Goal: Complete application form: Complete application form

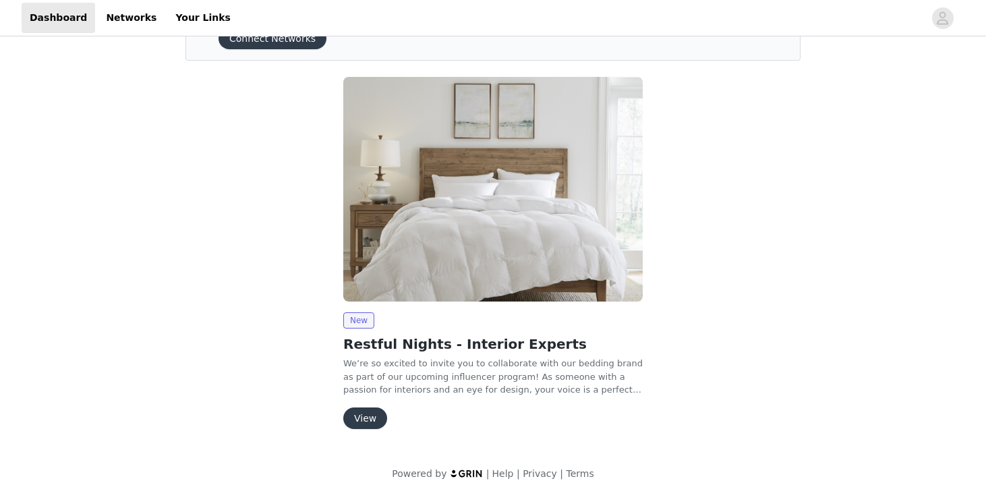
scroll to position [90, 0]
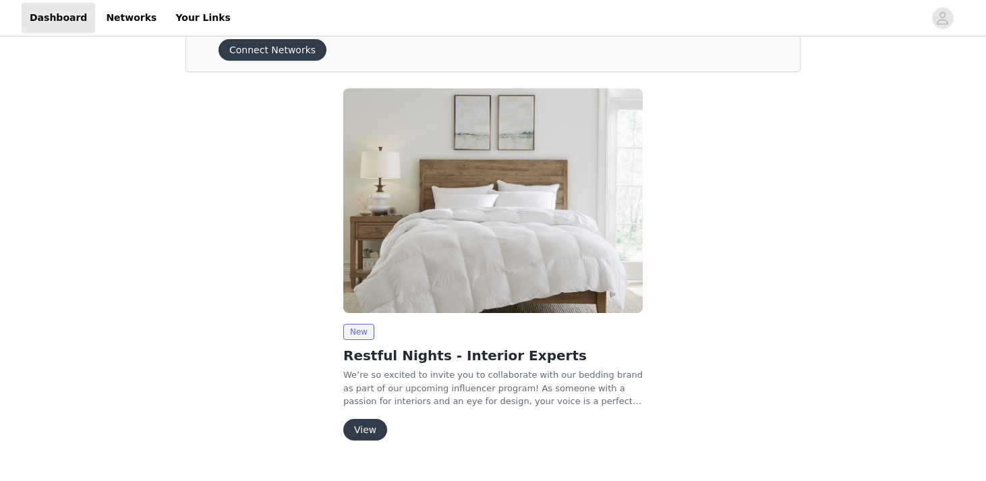
click at [371, 419] on button "View" at bounding box center [365, 430] width 44 height 22
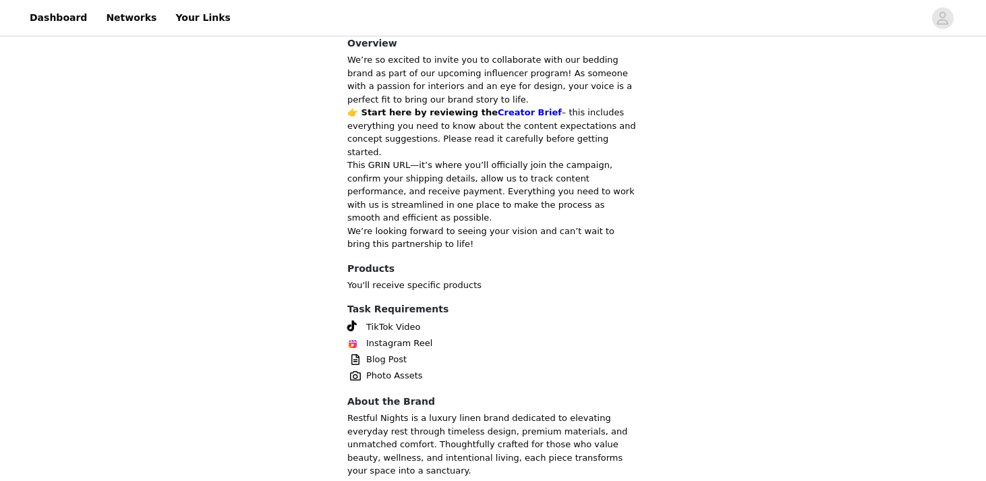
scroll to position [475, 0]
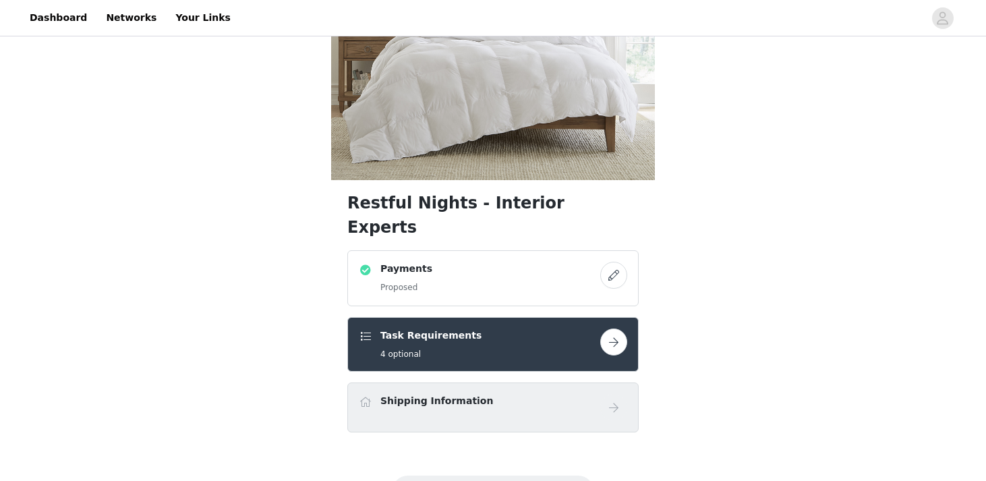
scroll to position [224, 0]
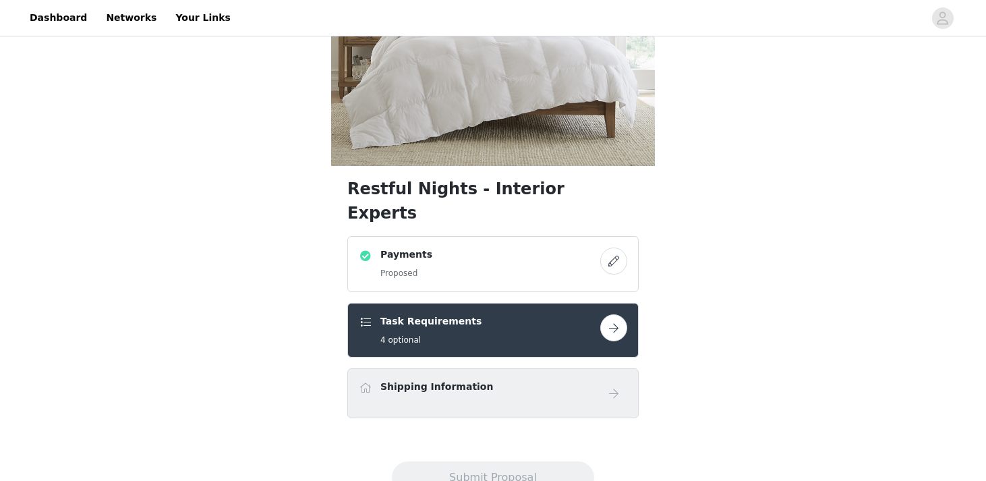
click at [610, 314] on button "button" at bounding box center [613, 327] width 27 height 27
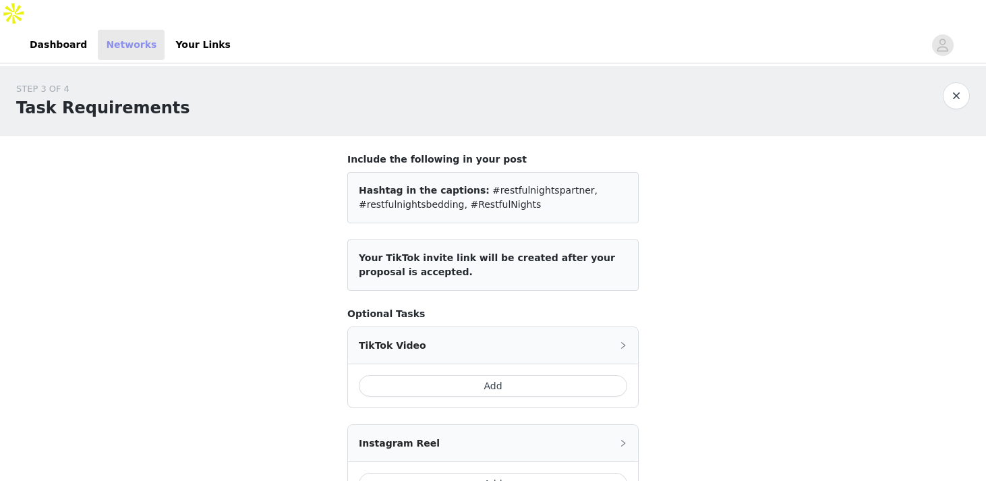
scroll to position [224, 0]
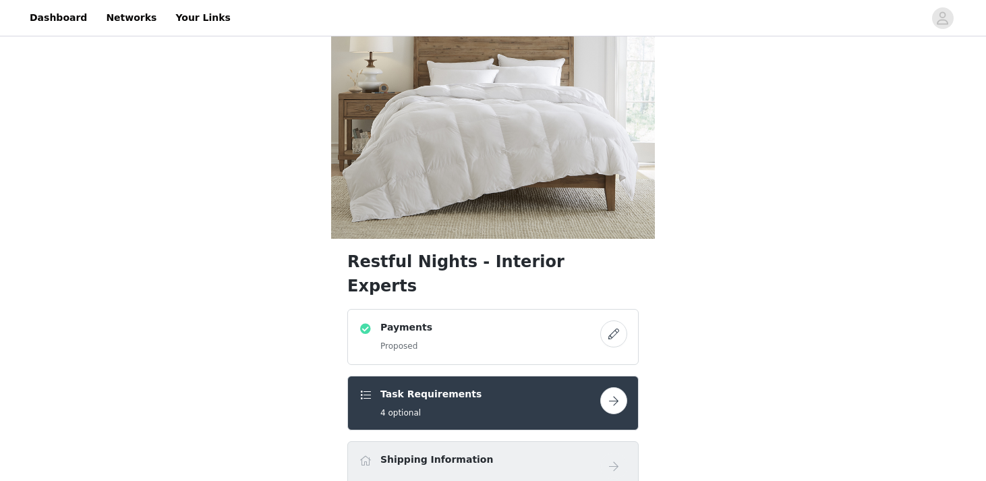
scroll to position [224, 0]
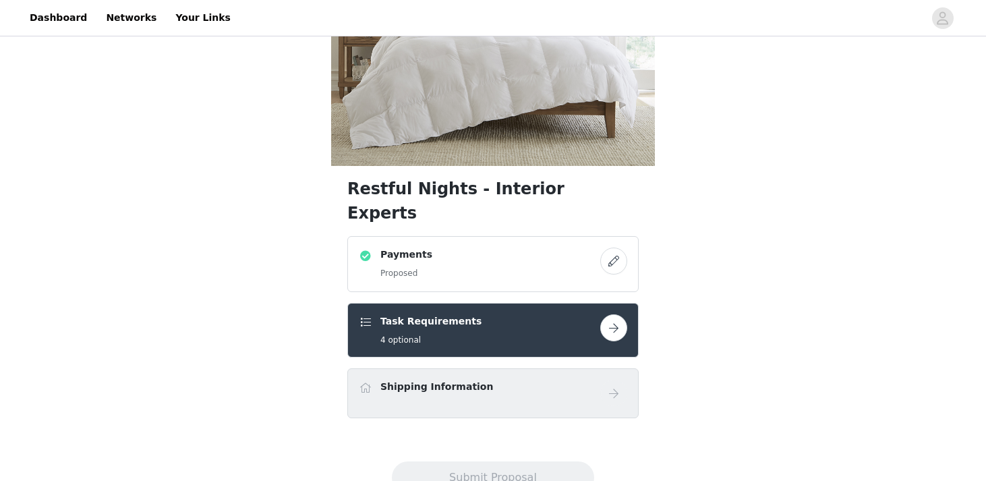
click at [604, 380] on link at bounding box center [613, 393] width 27 height 27
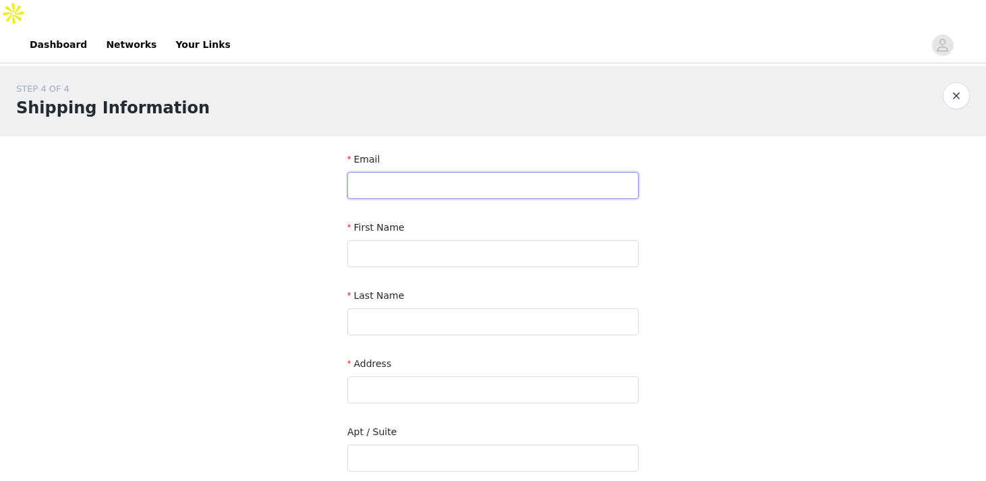
click at [460, 172] on input "text" at bounding box center [492, 185] width 291 height 27
type input "[EMAIL_ADDRESS][DOMAIN_NAME]"
click at [440, 240] on input "text" at bounding box center [492, 253] width 291 height 27
type input "[PERSON_NAME]"
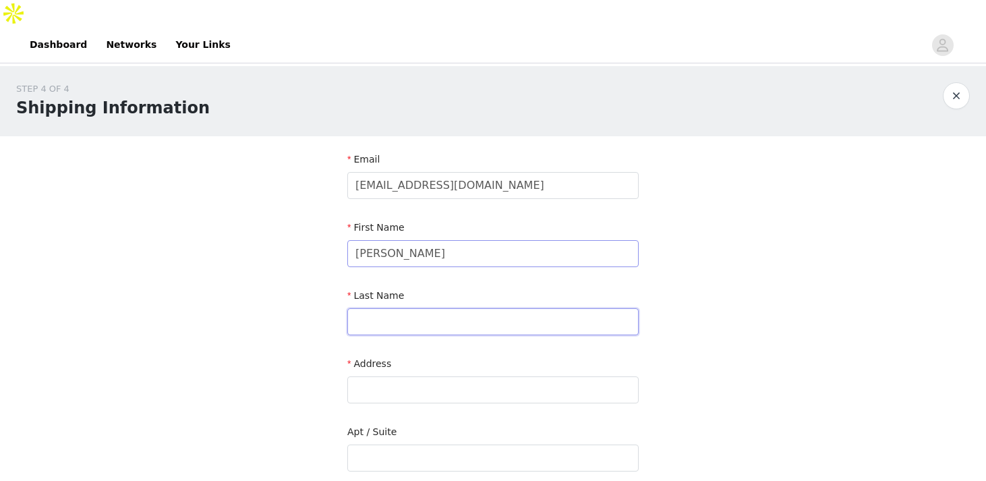
type input "Scalzi"
type input "[STREET_ADDRESS]"
type input "Apt 6G"
type input "Sunnyside"
type input "11104"
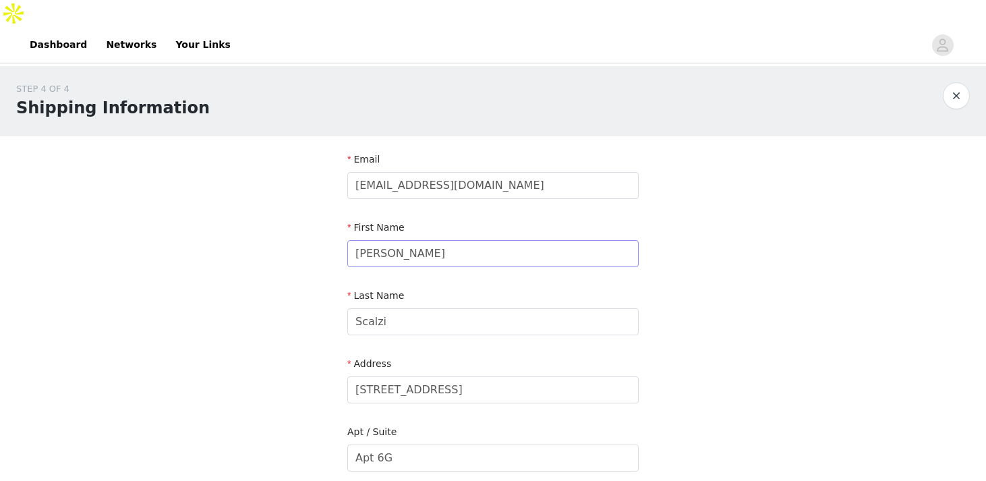
type input "4437977011"
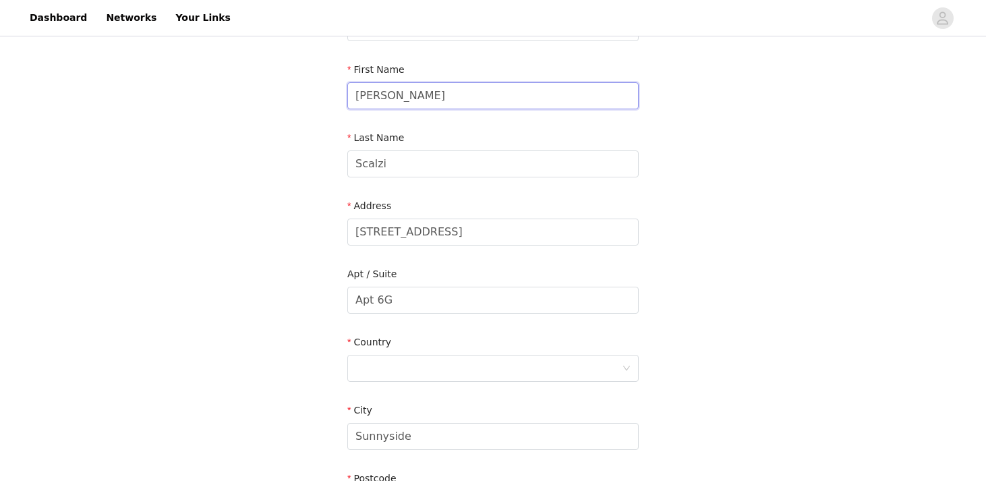
scroll to position [370, 0]
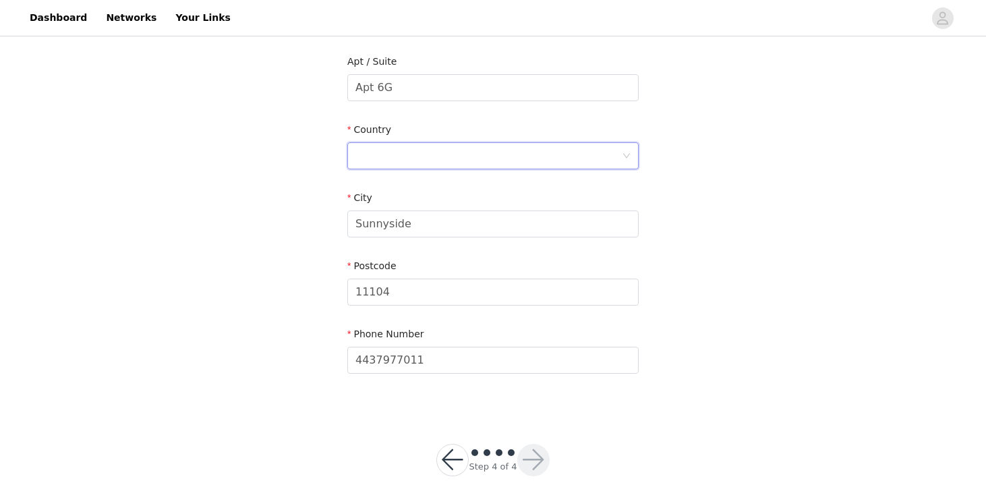
click at [514, 143] on div at bounding box center [488, 156] width 266 height 26
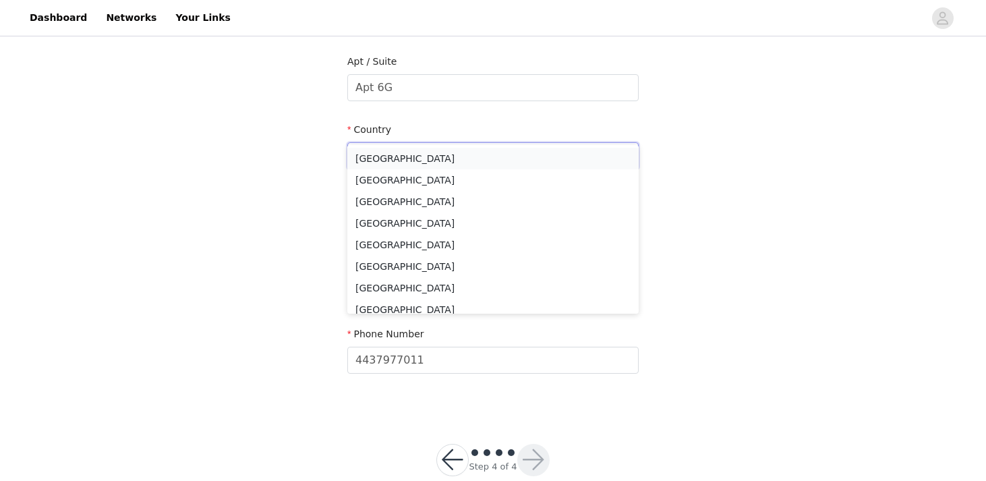
click at [438, 158] on li "[GEOGRAPHIC_DATA]" at bounding box center [492, 159] width 291 height 22
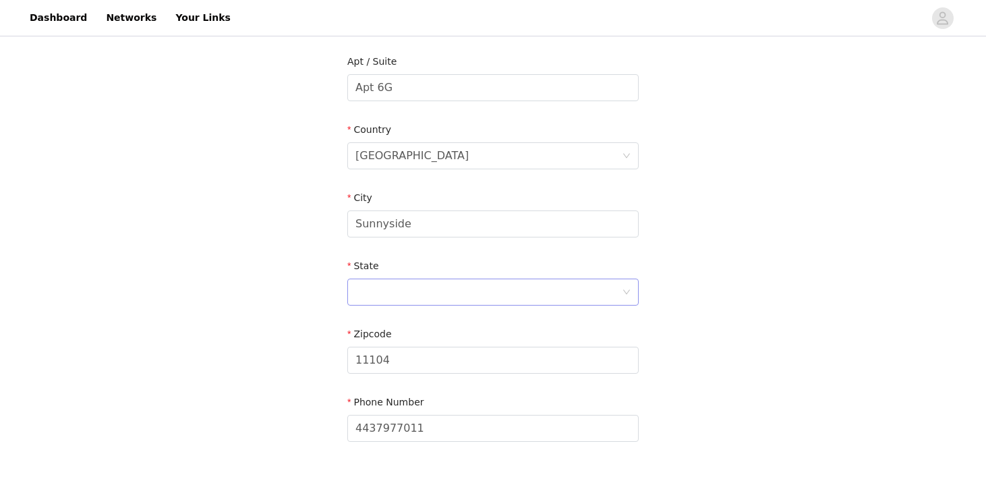
click at [473, 279] on div at bounding box center [488, 292] width 266 height 26
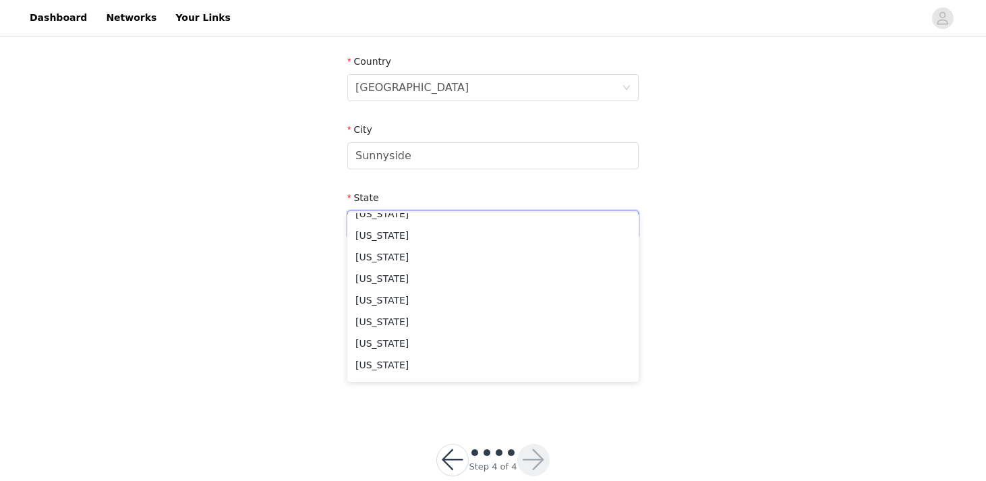
scroll to position [772, 0]
click at [457, 301] on li "[US_STATE]" at bounding box center [492, 296] width 291 height 22
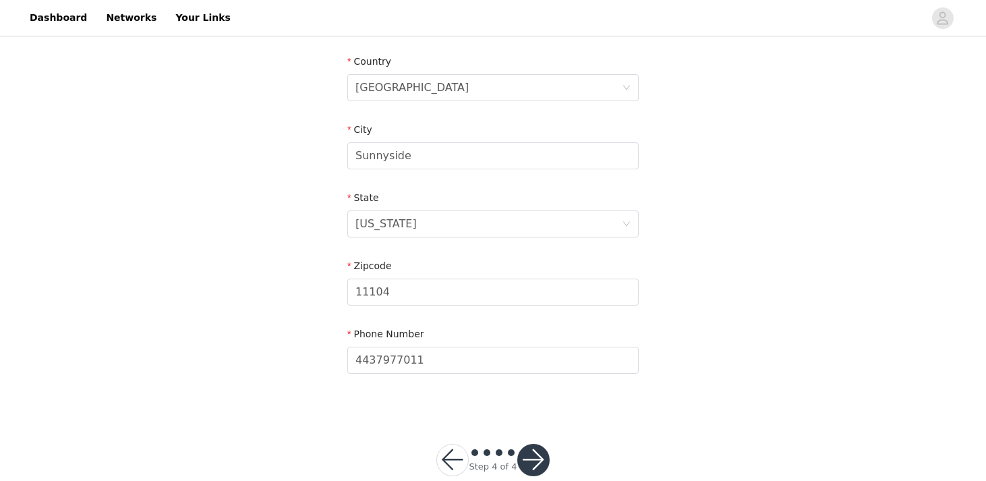
click at [541, 444] on button "button" at bounding box center [533, 460] width 32 height 32
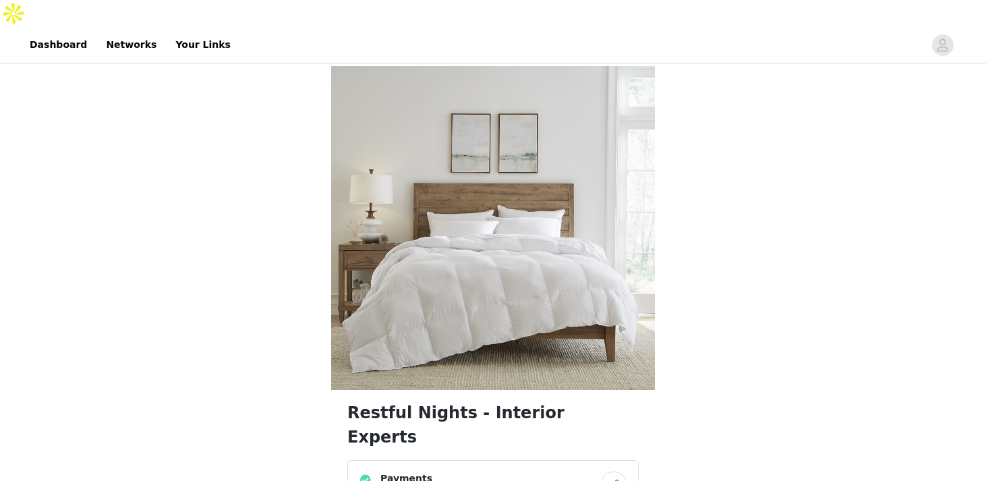
click at [512, 471] on div "Payments Proposed" at bounding box center [479, 487] width 241 height 33
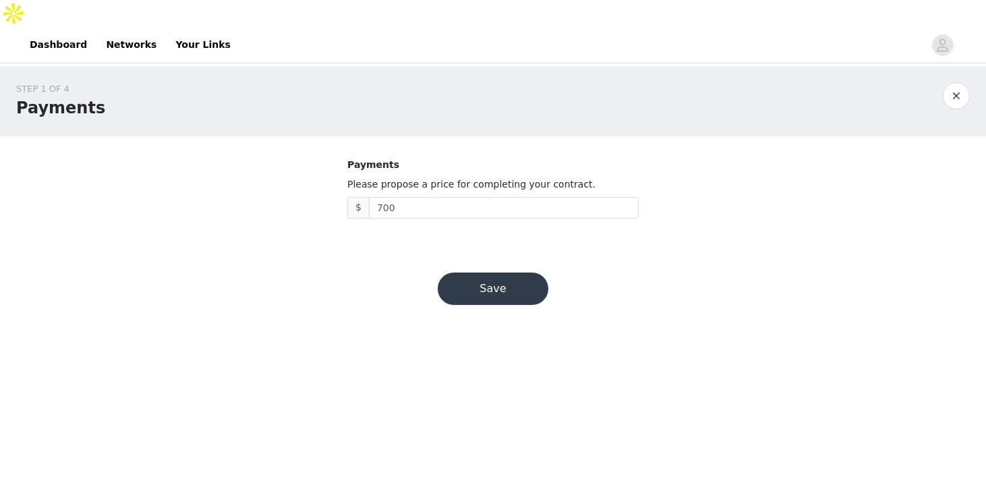
click at [516, 272] on button "Save" at bounding box center [493, 288] width 111 height 32
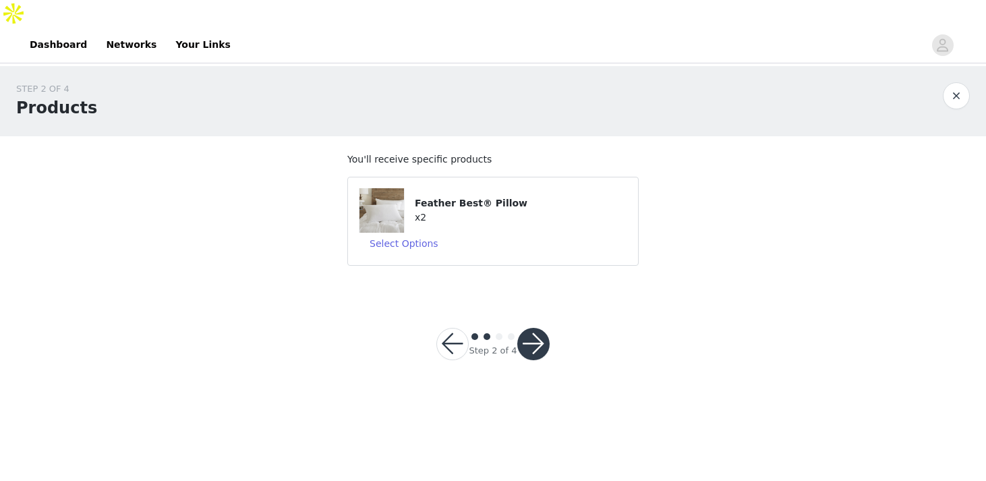
click at [534, 328] on button "button" at bounding box center [533, 344] width 32 height 32
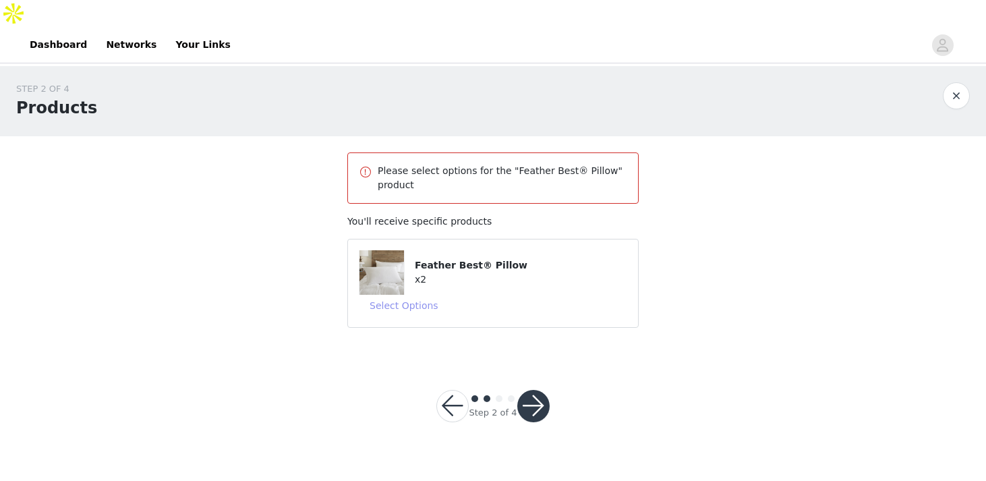
click at [397, 295] on button "Select Options" at bounding box center [404, 306] width 90 height 22
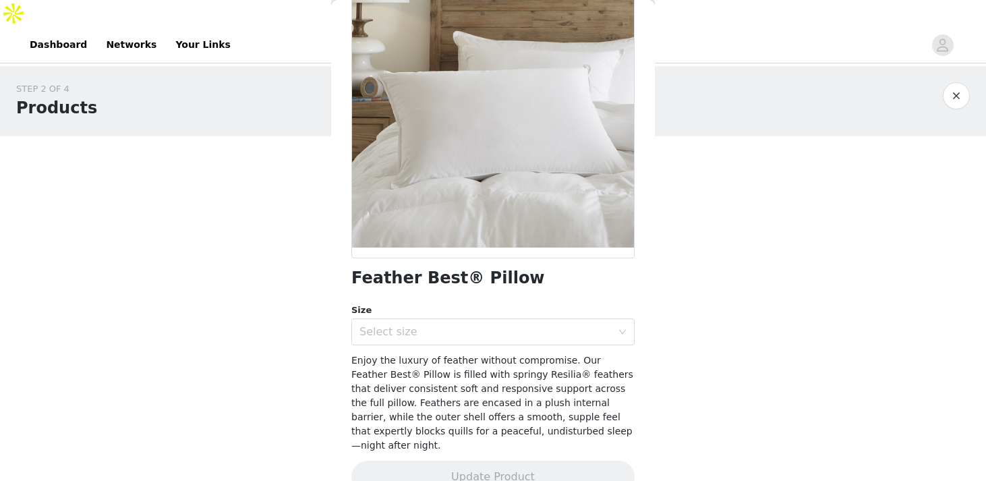
scroll to position [126, 0]
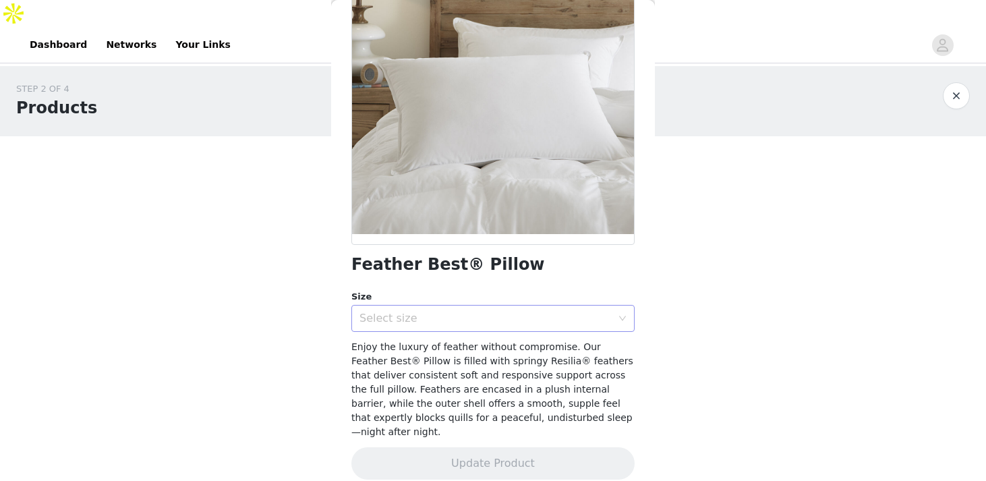
click at [606, 320] on div "Select size" at bounding box center [485, 318] width 252 height 13
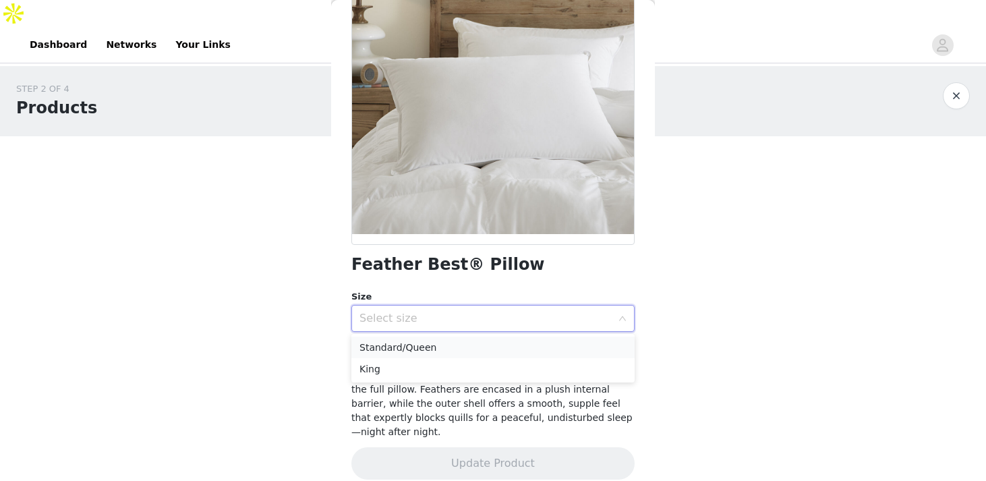
click at [562, 345] on li "Standard/Queen" at bounding box center [492, 347] width 283 height 22
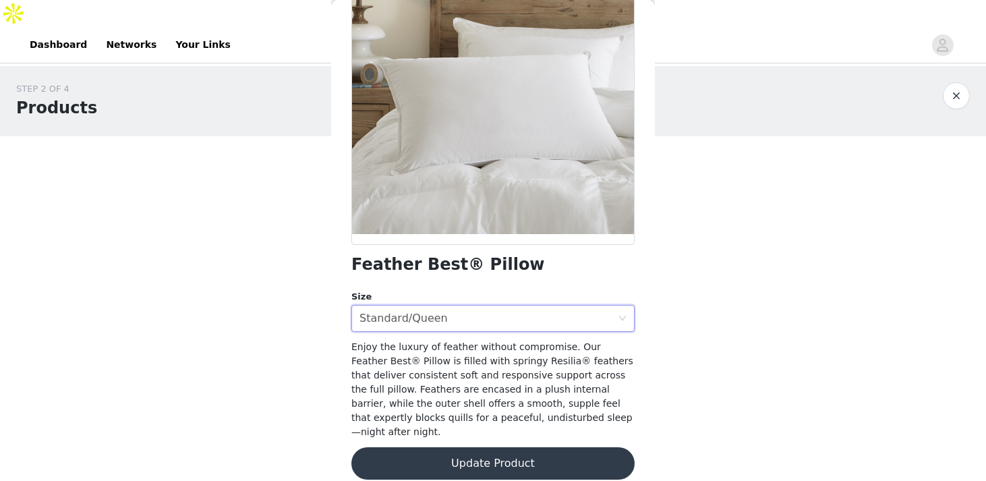
click at [477, 459] on button "Update Product" at bounding box center [492, 463] width 283 height 32
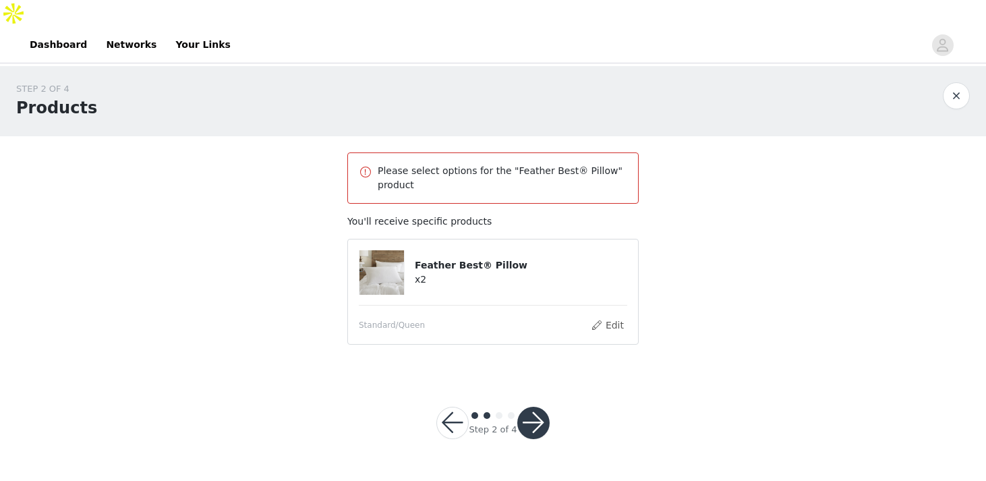
click at [535, 407] on button "button" at bounding box center [533, 423] width 32 height 32
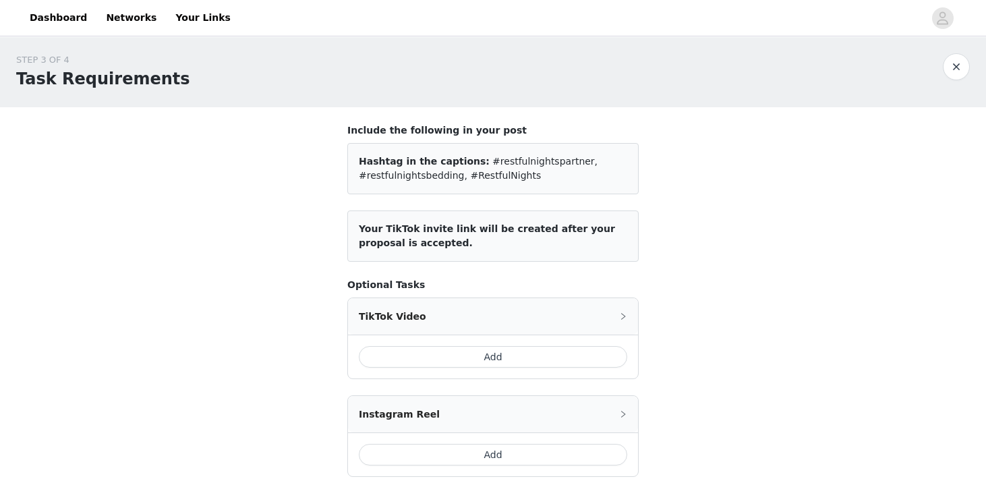
scroll to position [30, 0]
click at [525, 345] on button "Add" at bounding box center [493, 356] width 268 height 22
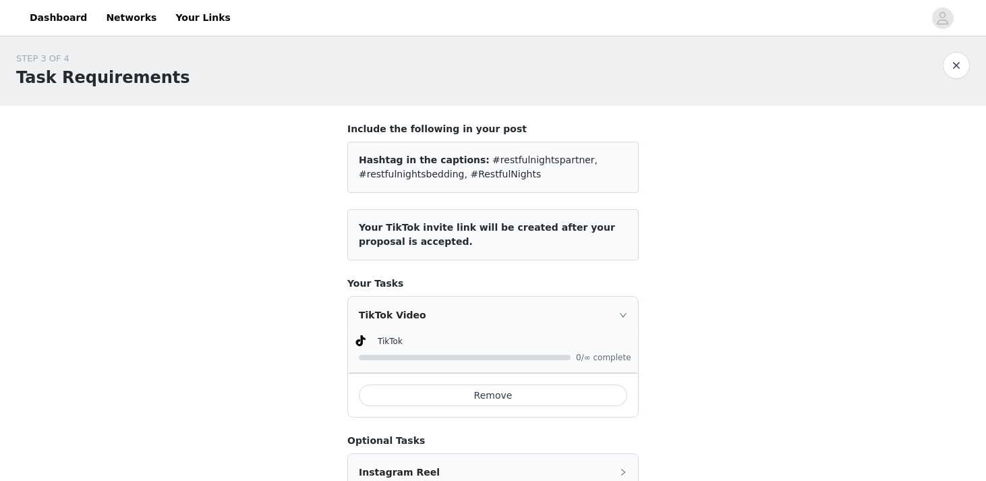
click at [738, 269] on div "STEP 3 OF 4 Task Requirements Include the following in your post Hashtag in the…" at bounding box center [493, 399] width 986 height 727
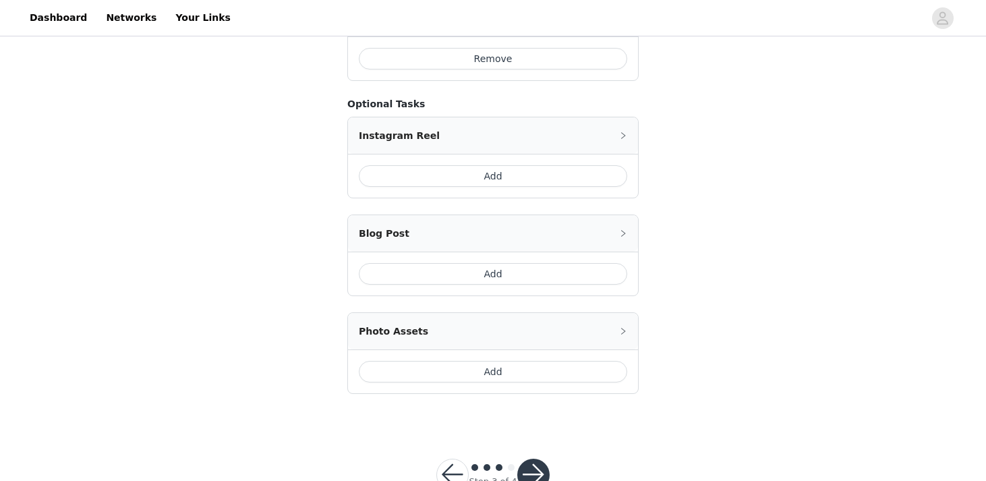
scroll to position [382, 0]
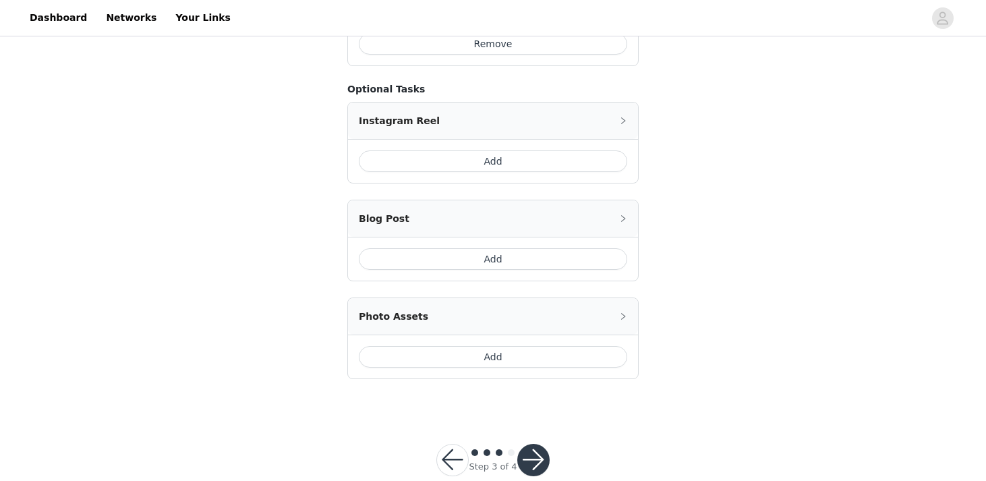
click at [524, 444] on button "button" at bounding box center [533, 460] width 32 height 32
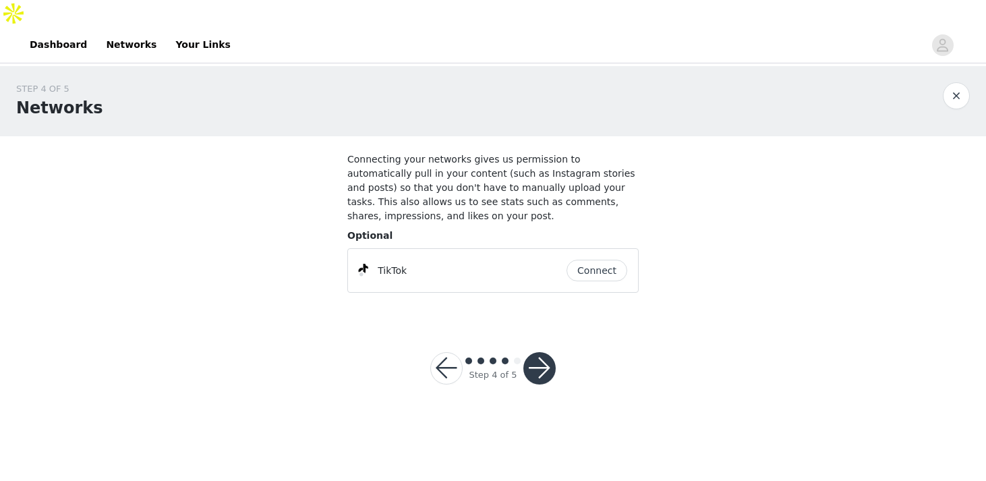
click at [533, 352] on button "button" at bounding box center [539, 368] width 32 height 32
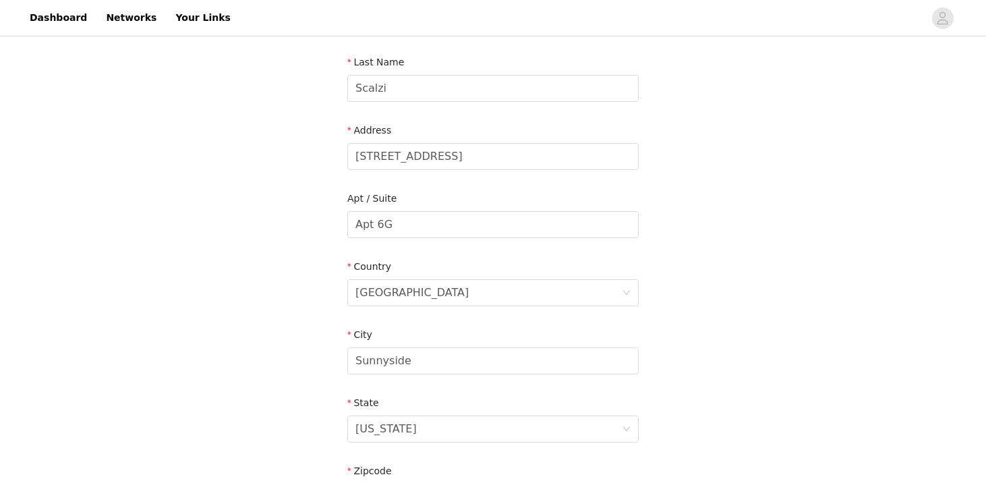
scroll to position [438, 0]
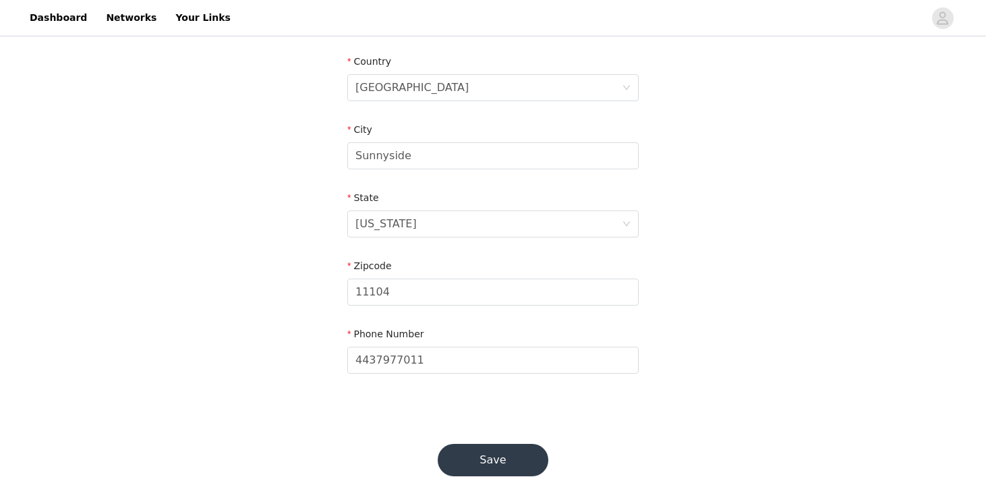
click at [506, 444] on button "Save" at bounding box center [493, 460] width 111 height 32
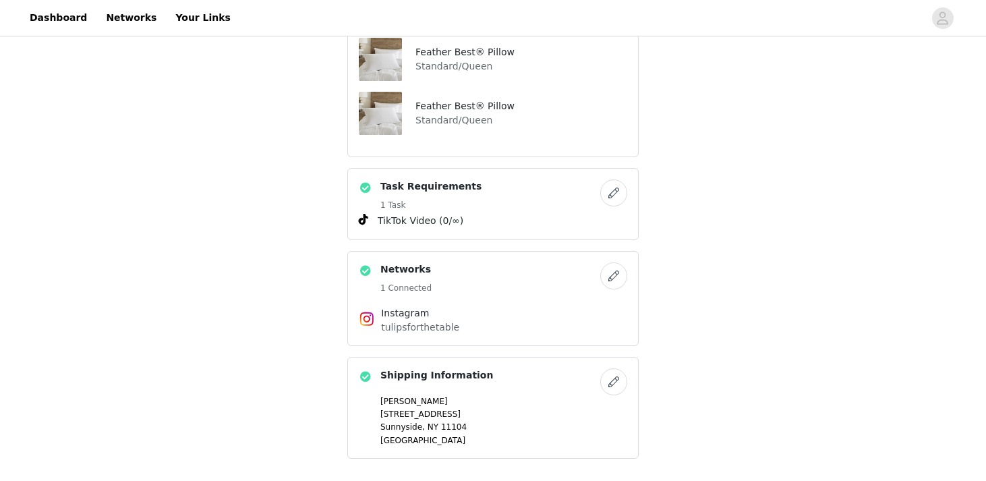
scroll to position [574, 0]
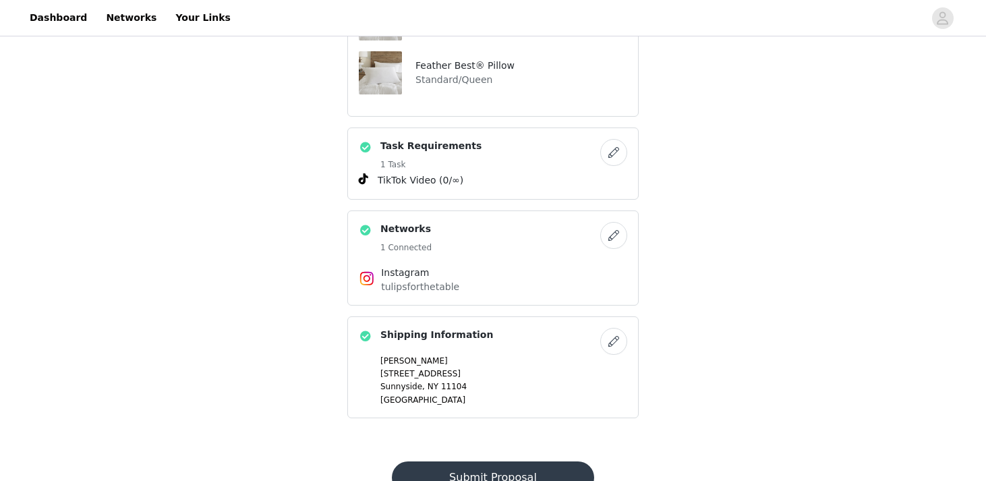
click at [502, 461] on button "Submit Proposal" at bounding box center [493, 477] width 202 height 32
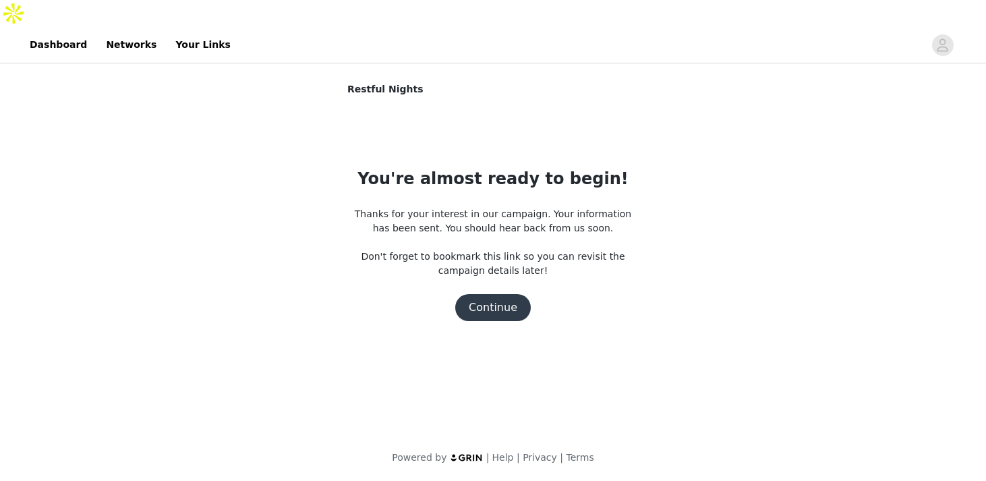
click at [510, 294] on button "Continue" at bounding box center [493, 307] width 76 height 27
